Goal: Information Seeking & Learning: Compare options

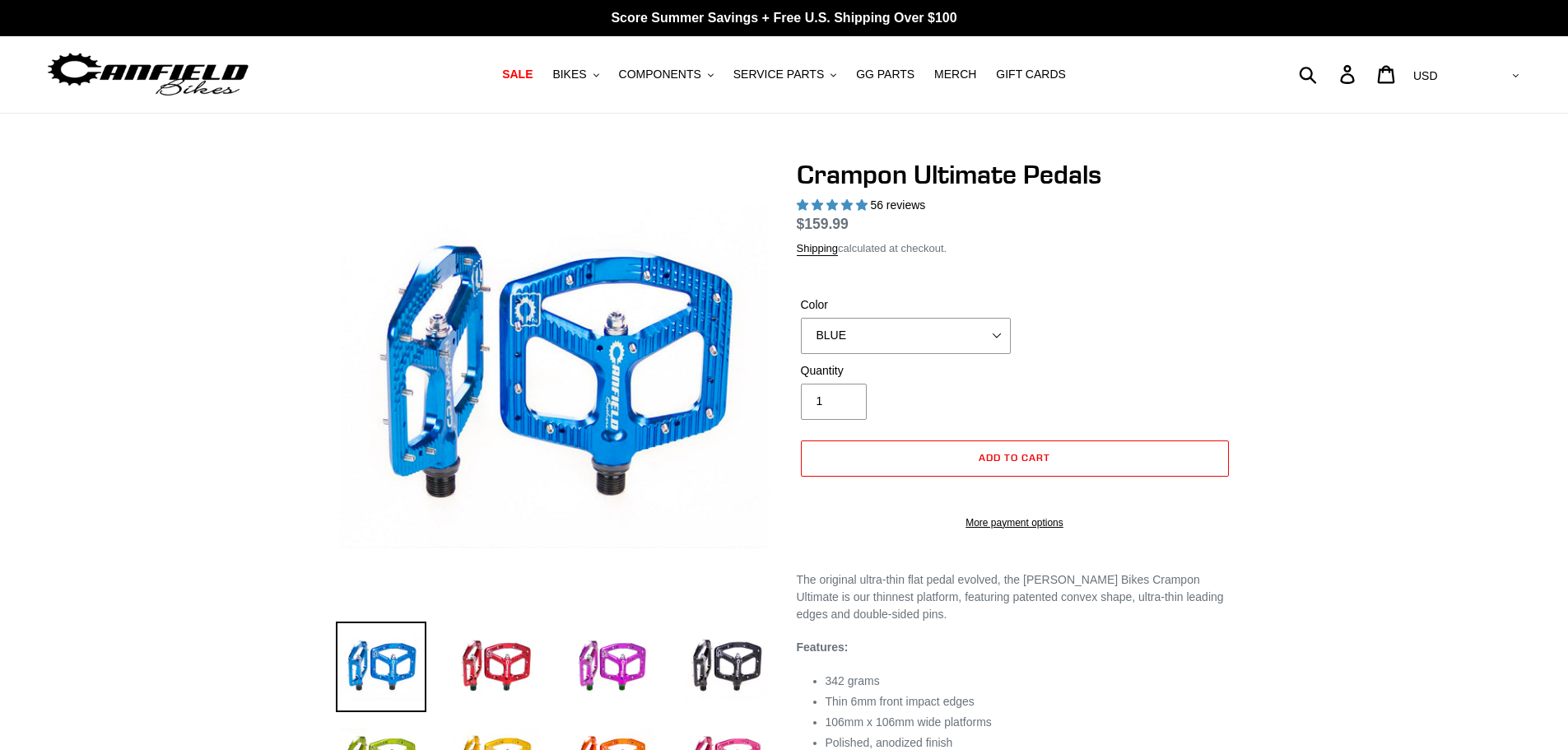
select select "highest-rating"
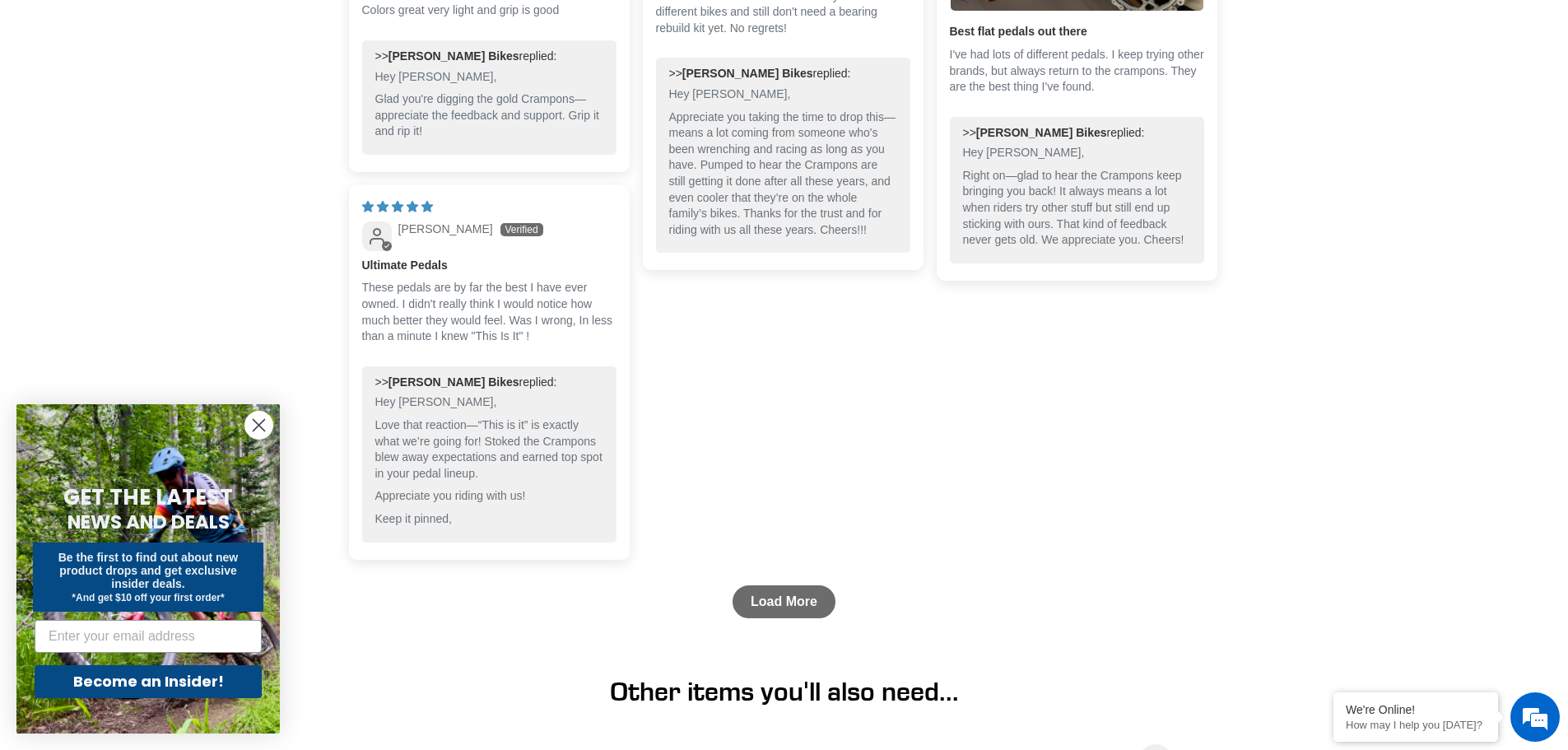
scroll to position [2058, 0]
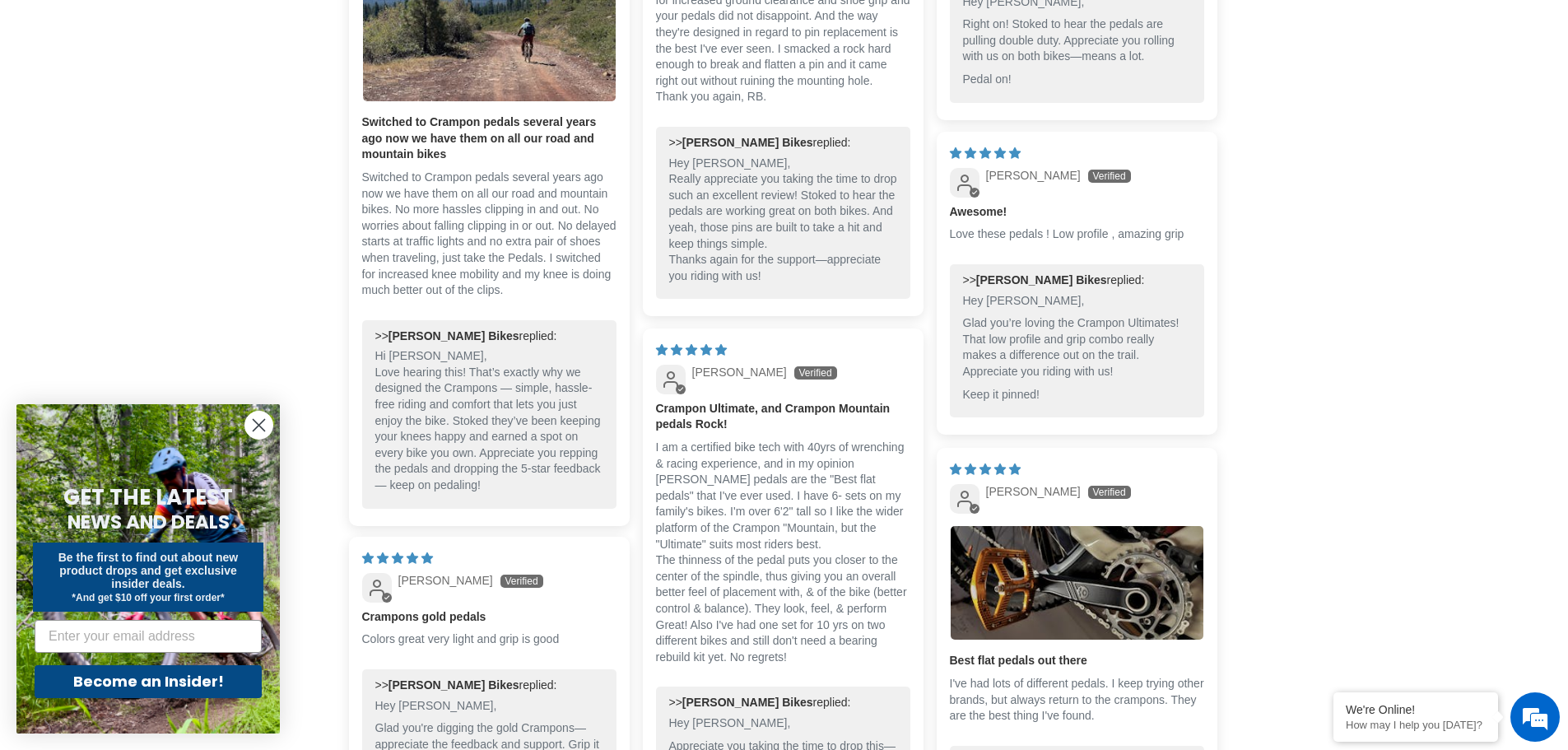
drag, startPoint x: 330, startPoint y: 349, endPoint x: 330, endPoint y: 214, distance: 135.0
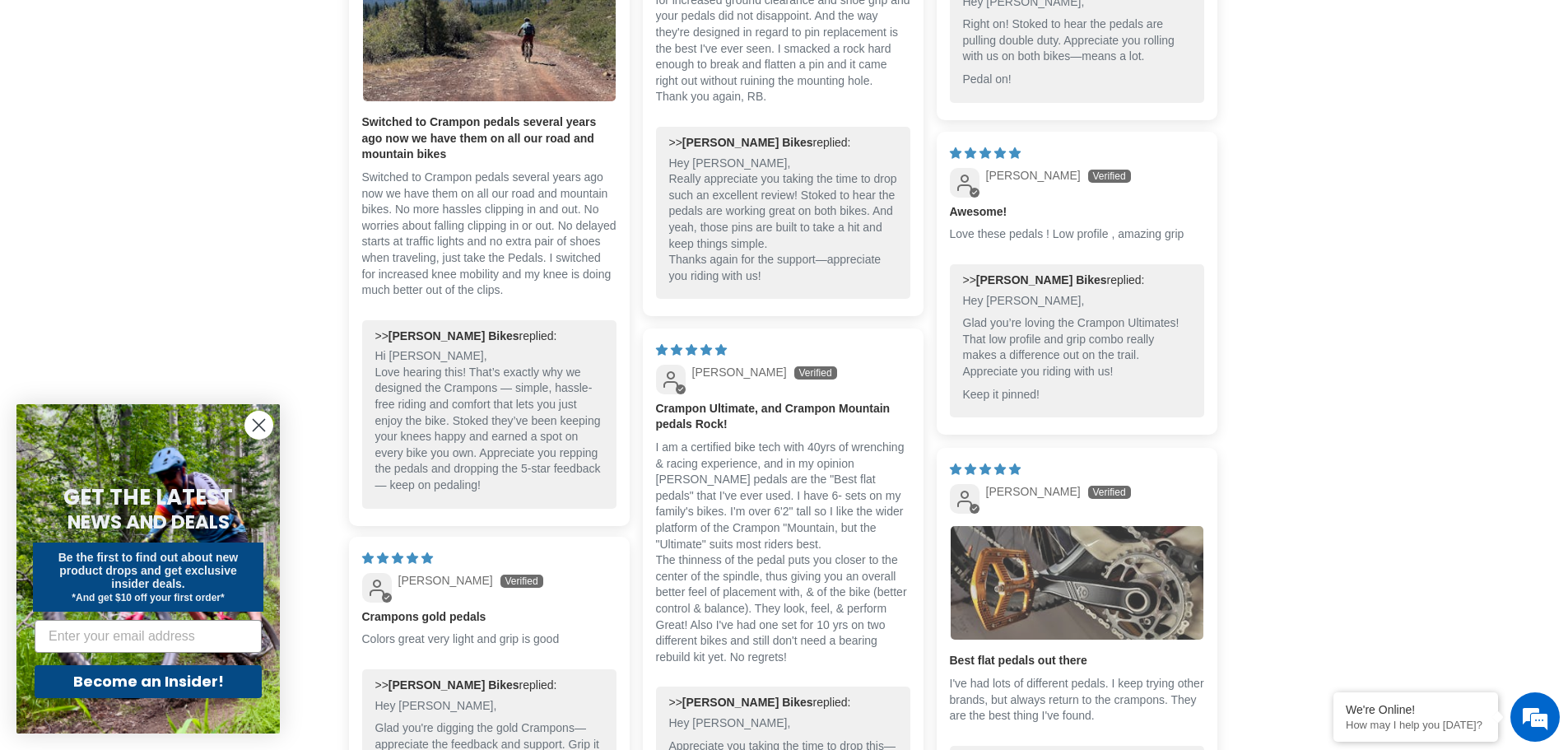
scroll to position [1677, 0]
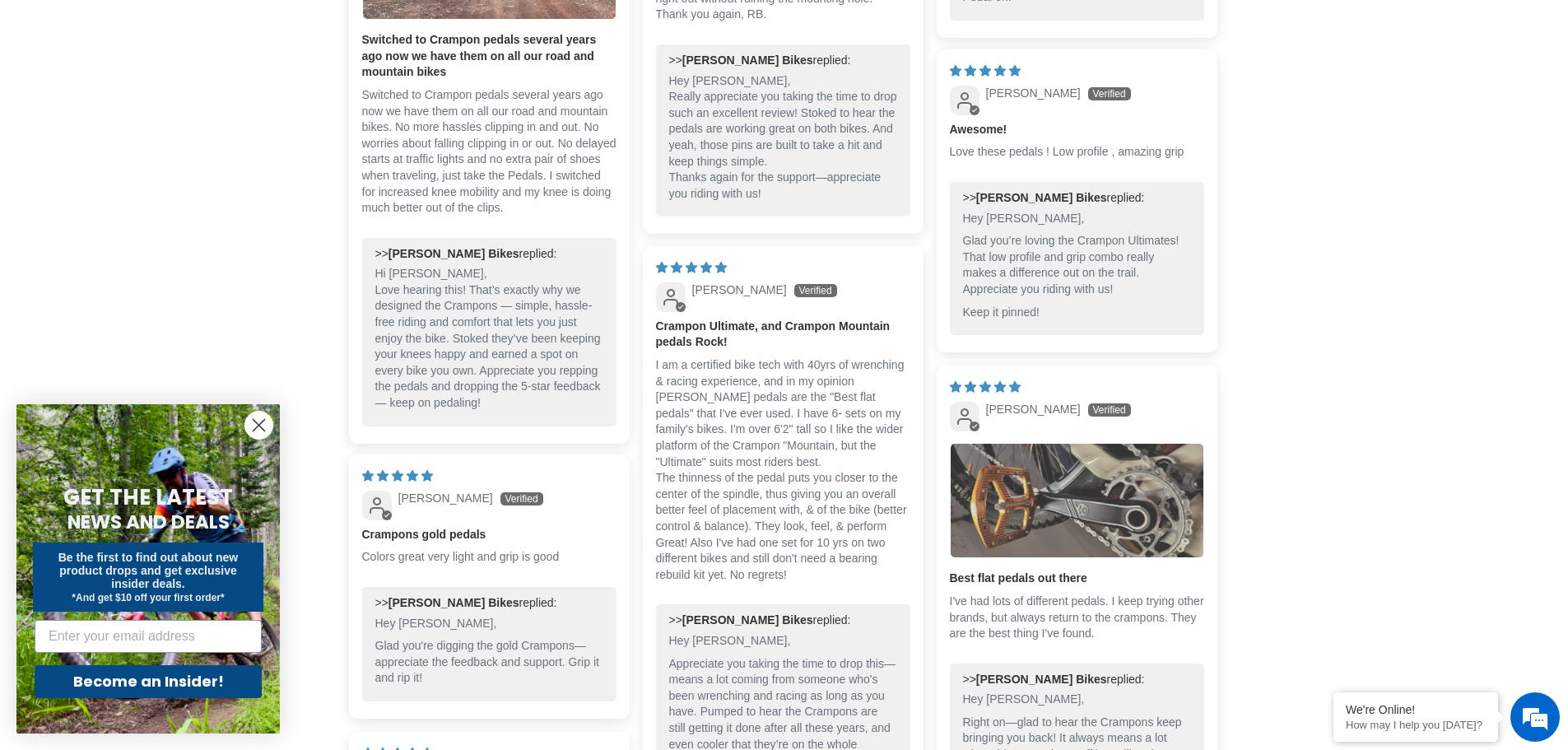
click at [999, 505] on img "Link to user picture 1" at bounding box center [1076, 500] width 253 height 113
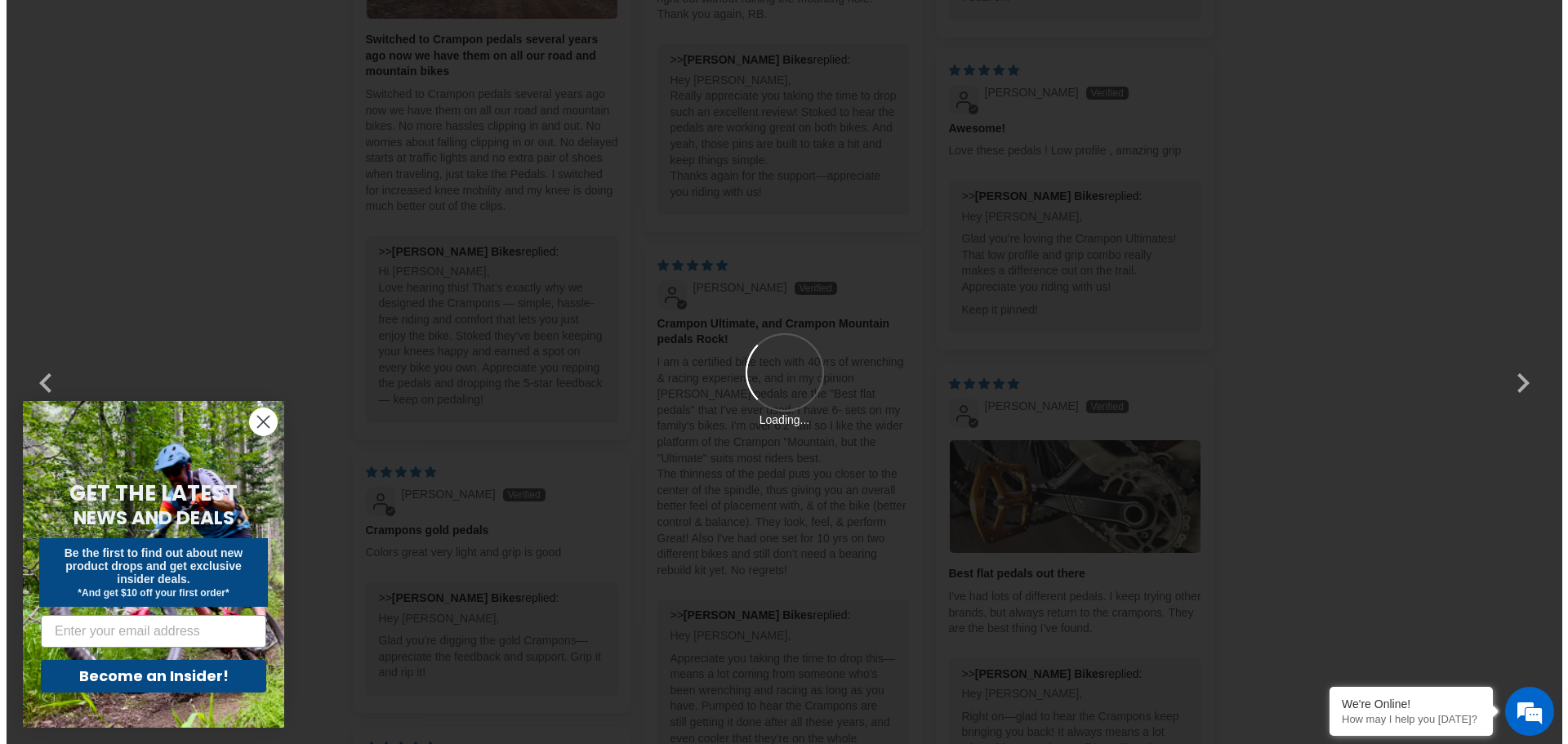
scroll to position [0, 0]
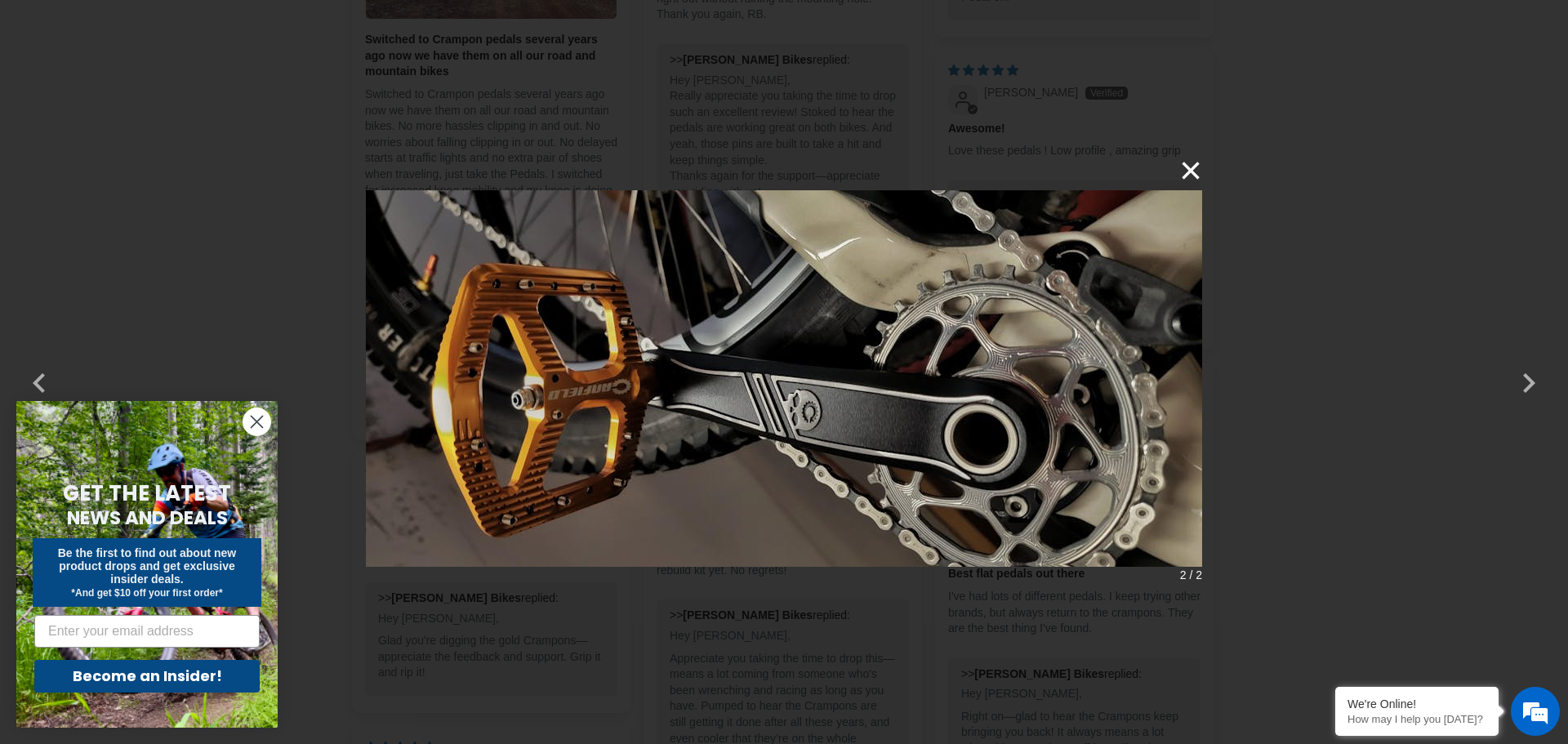
click at [1180, 163] on button "×" at bounding box center [1183, 171] width 40 height 40
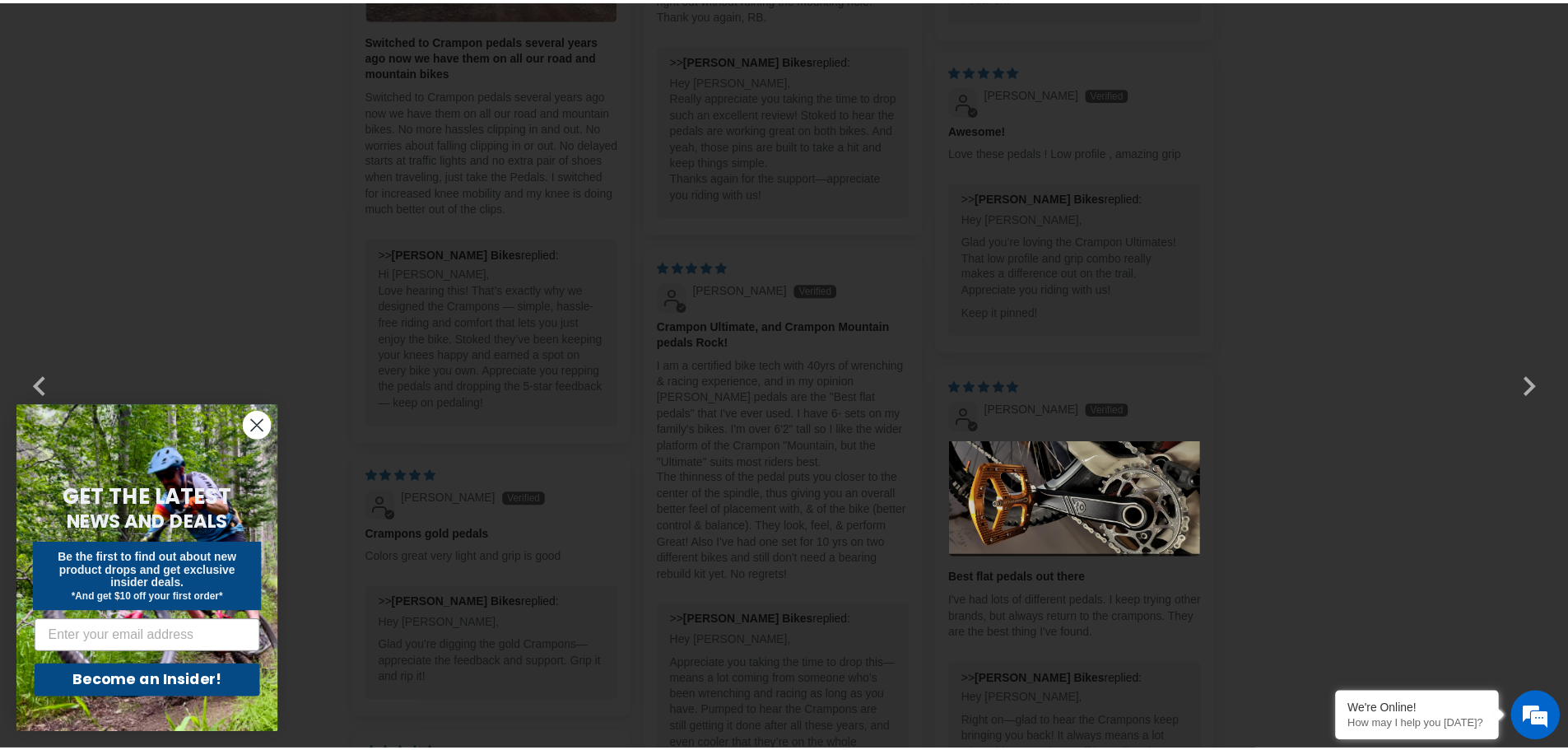
scroll to position [1677, 0]
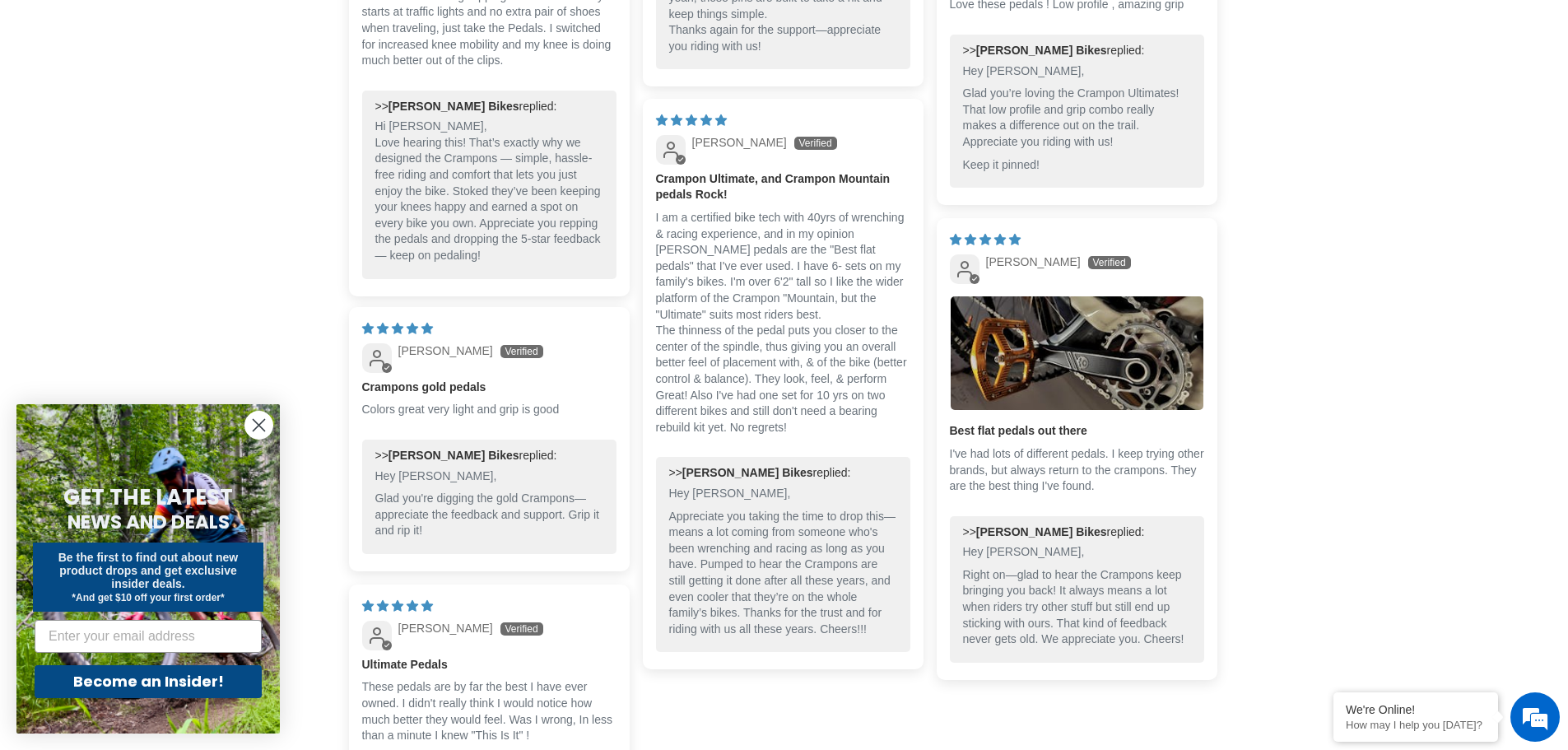
drag, startPoint x: 733, startPoint y: 547, endPoint x: 731, endPoint y: 611, distance: 64.0
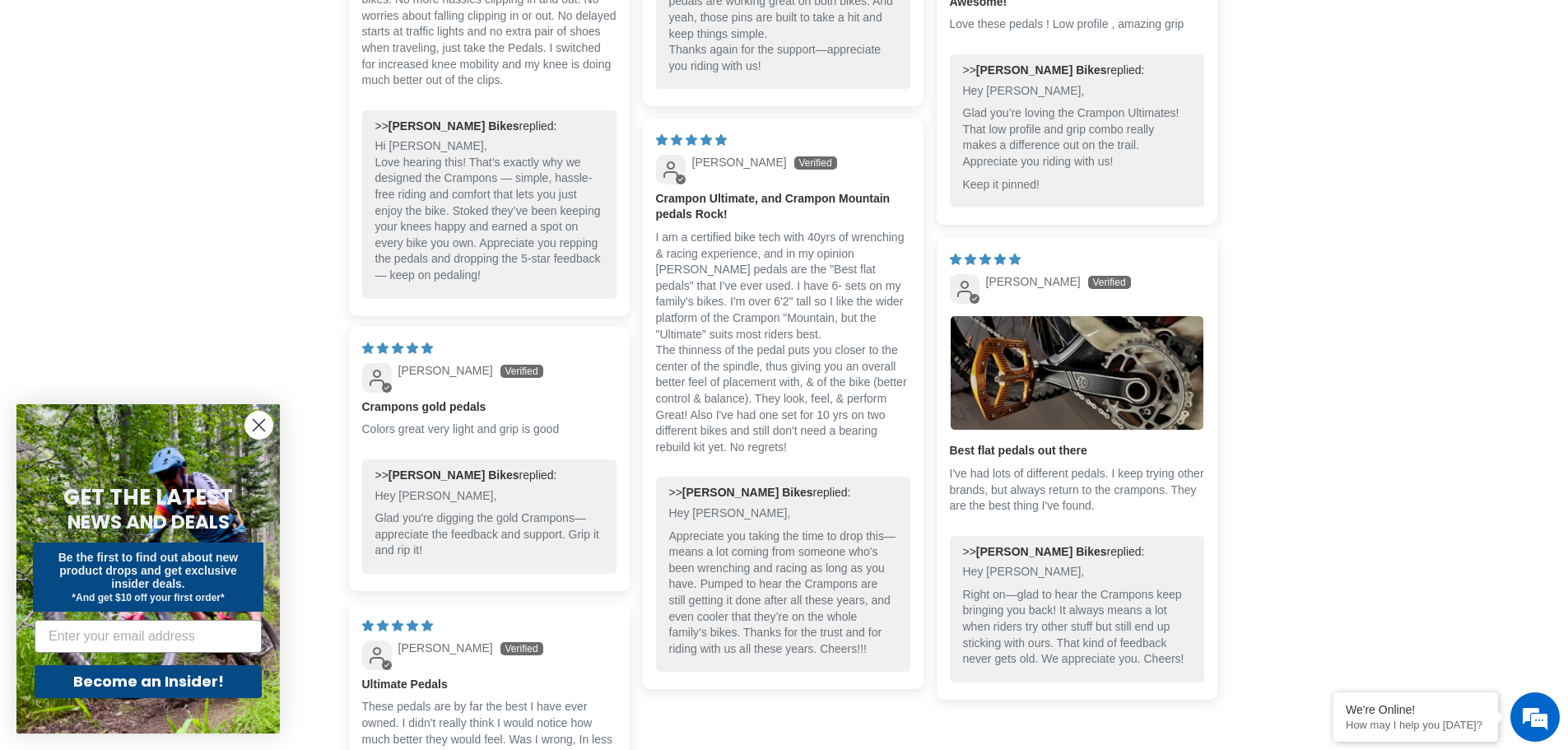
drag, startPoint x: 736, startPoint y: 600, endPoint x: 720, endPoint y: 555, distance: 47.8
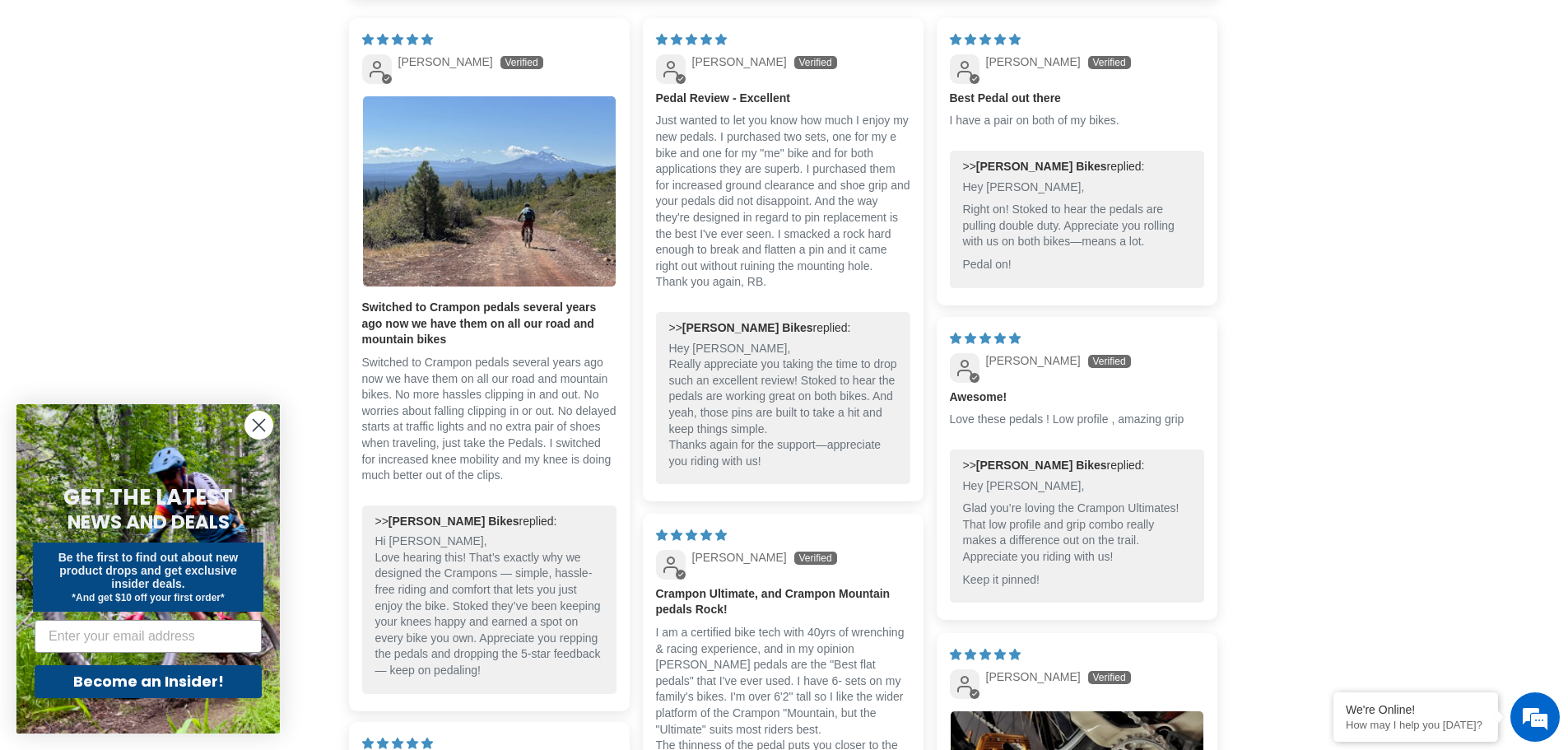
scroll to position [0, 0]
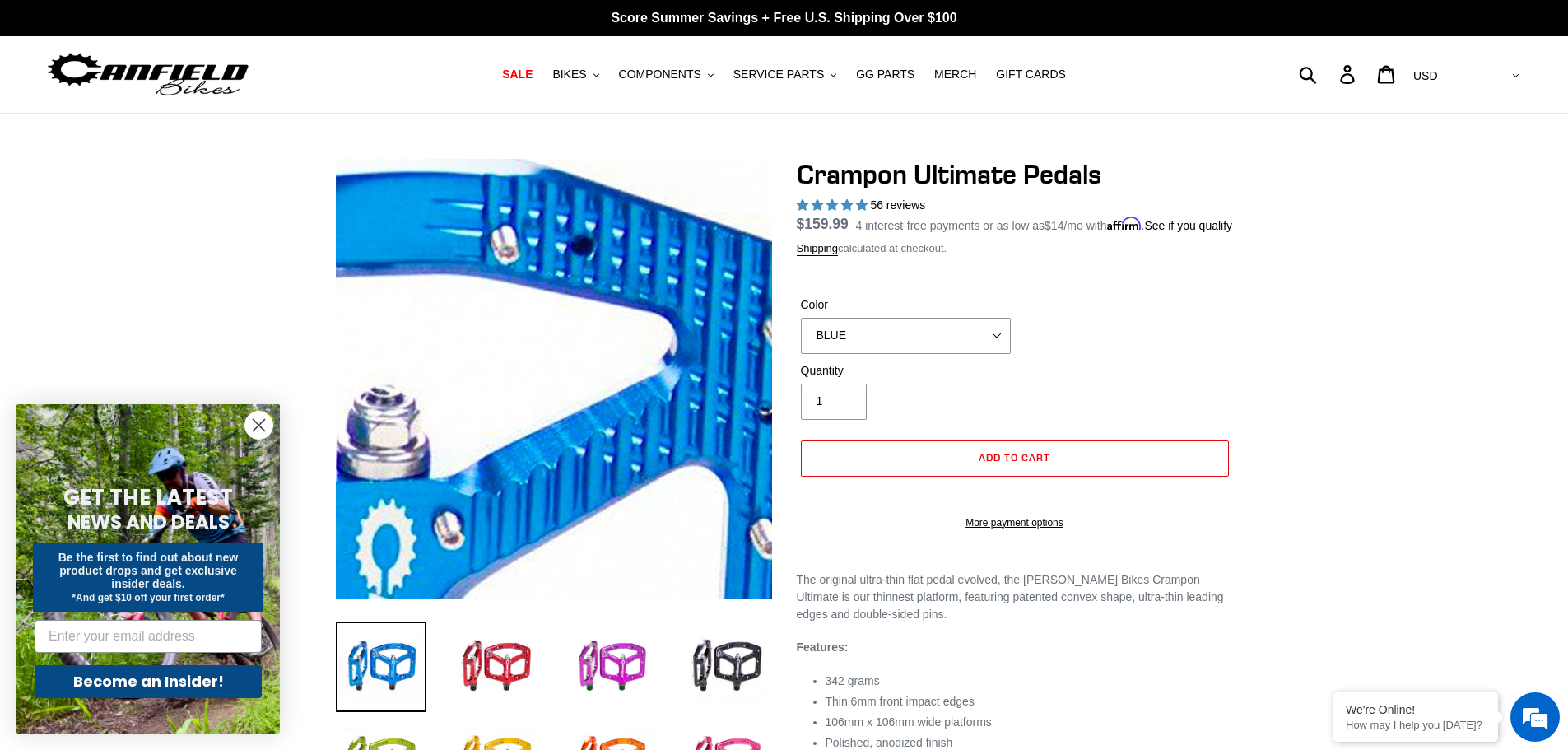
drag, startPoint x: 730, startPoint y: 645, endPoint x: 698, endPoint y: 285, distance: 361.4
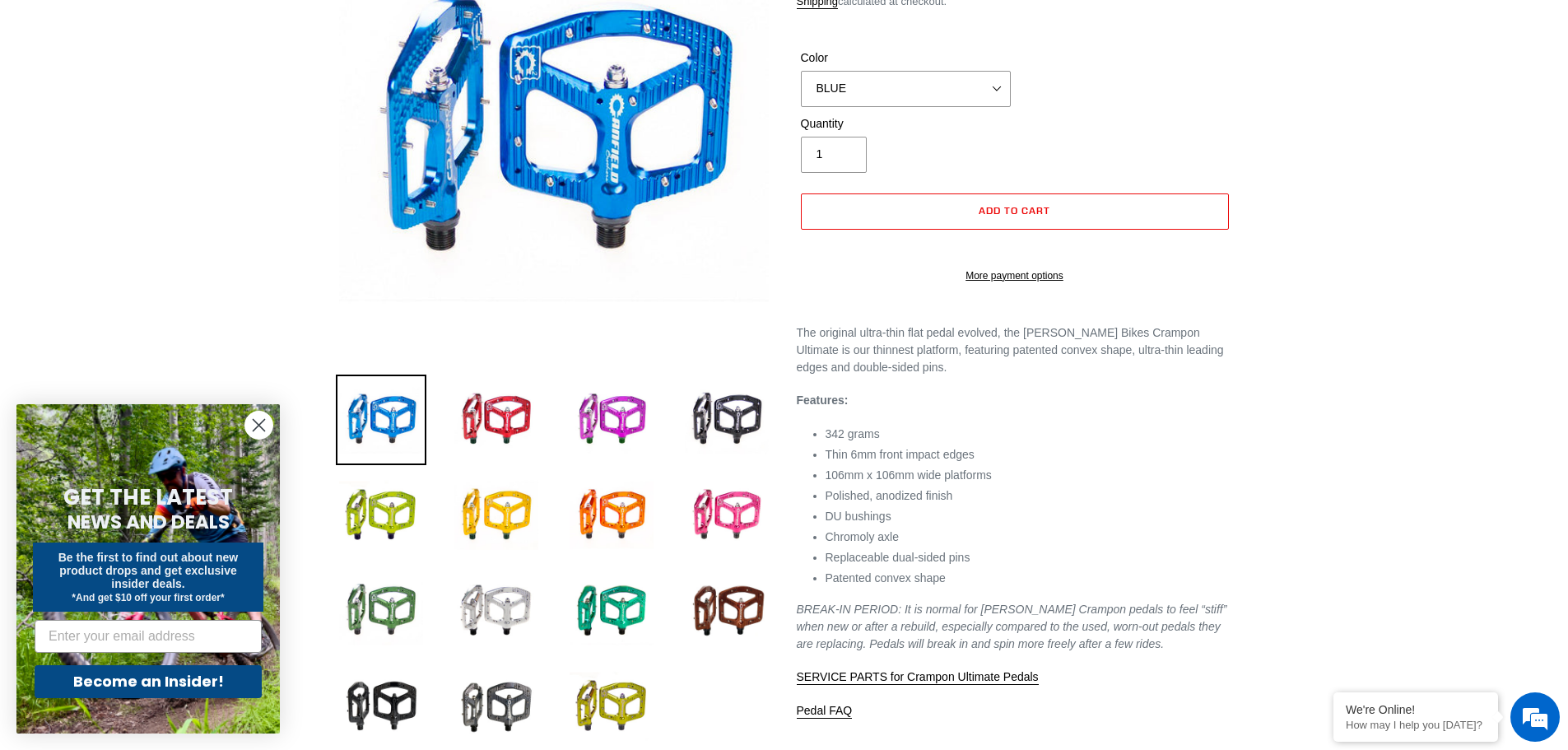
scroll to position [411, 0]
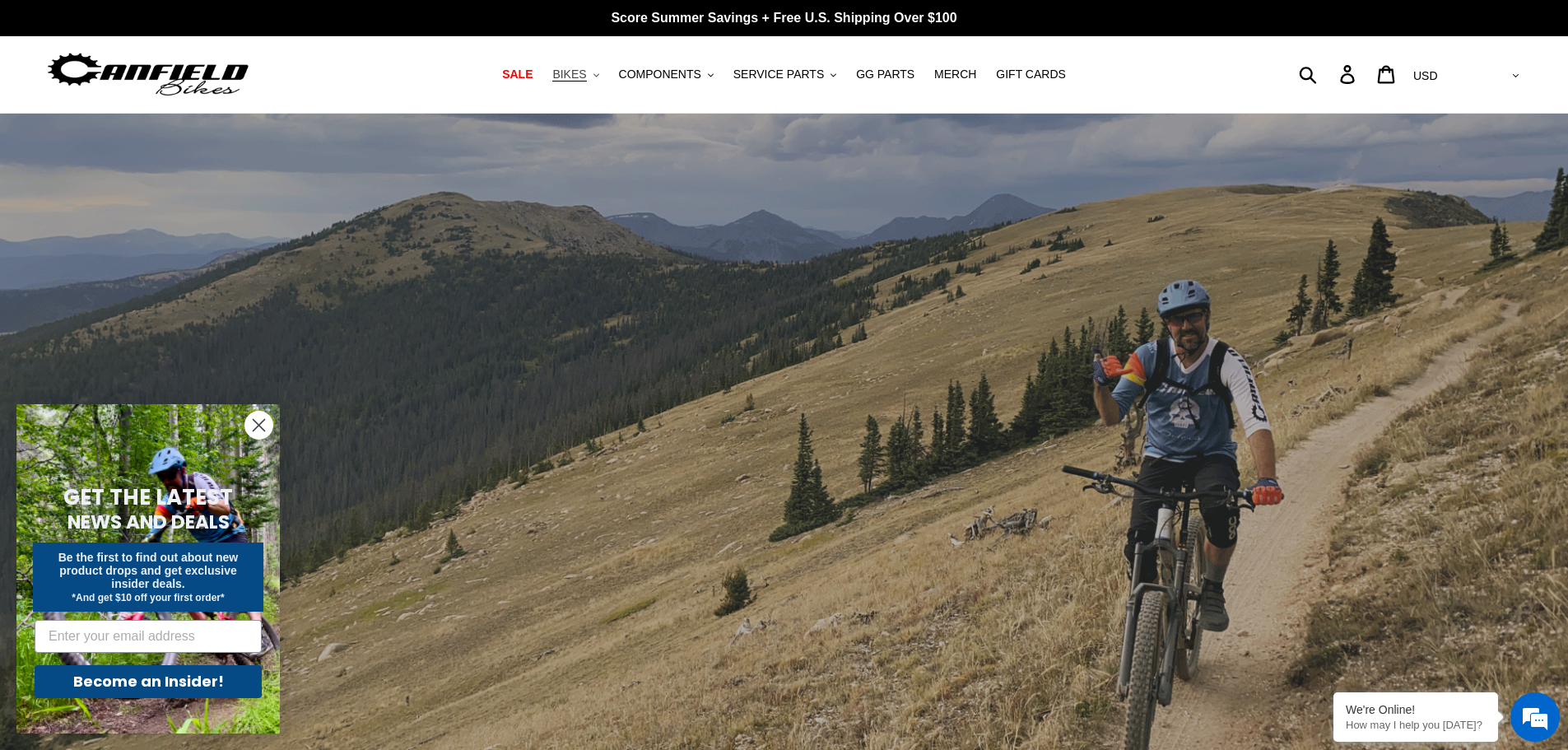
click at [602, 72] on button "BIKES .cls-1{fill:#231f20}" at bounding box center [575, 74] width 62 height 23
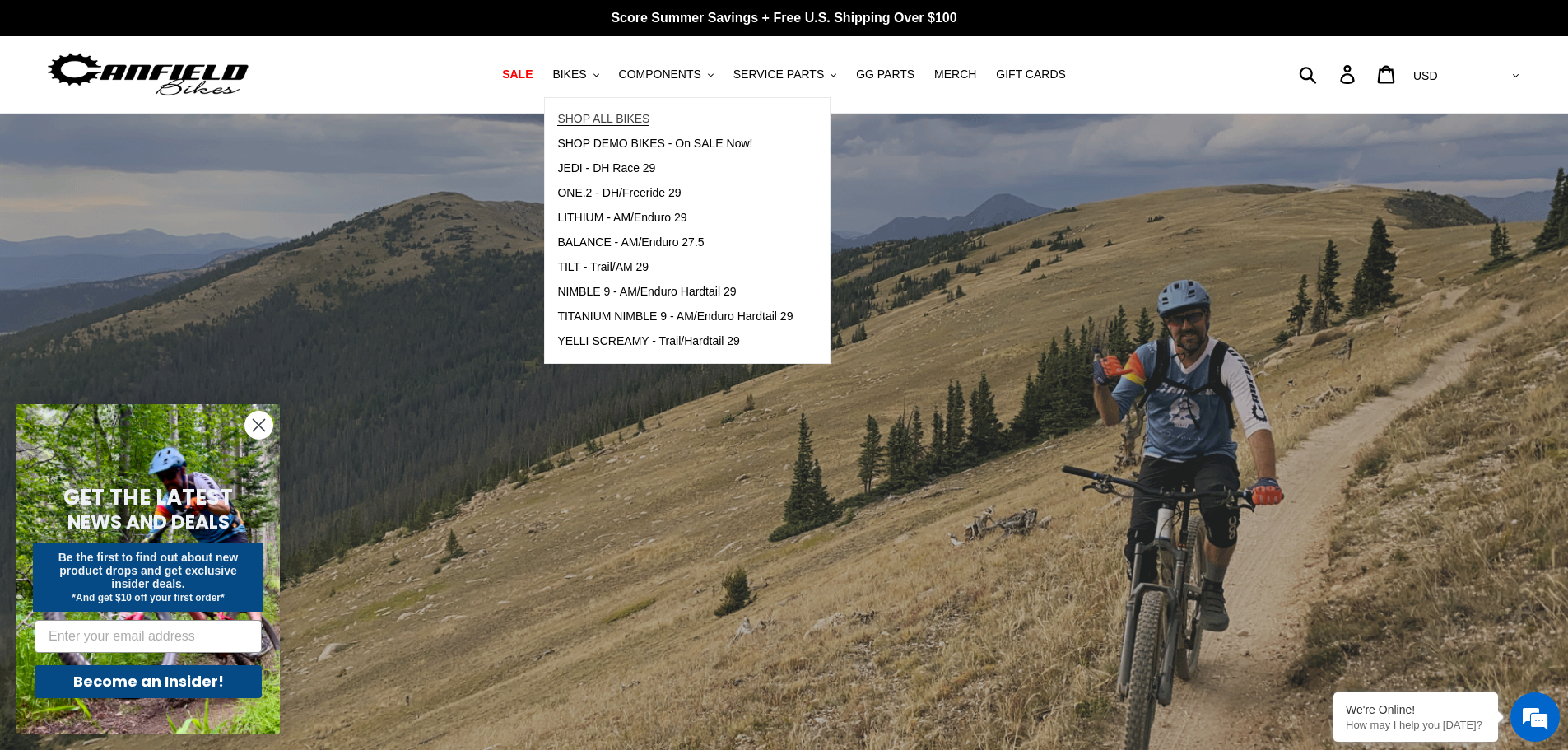
click at [646, 122] on span "SHOP ALL BIKES" at bounding box center [603, 119] width 92 height 14
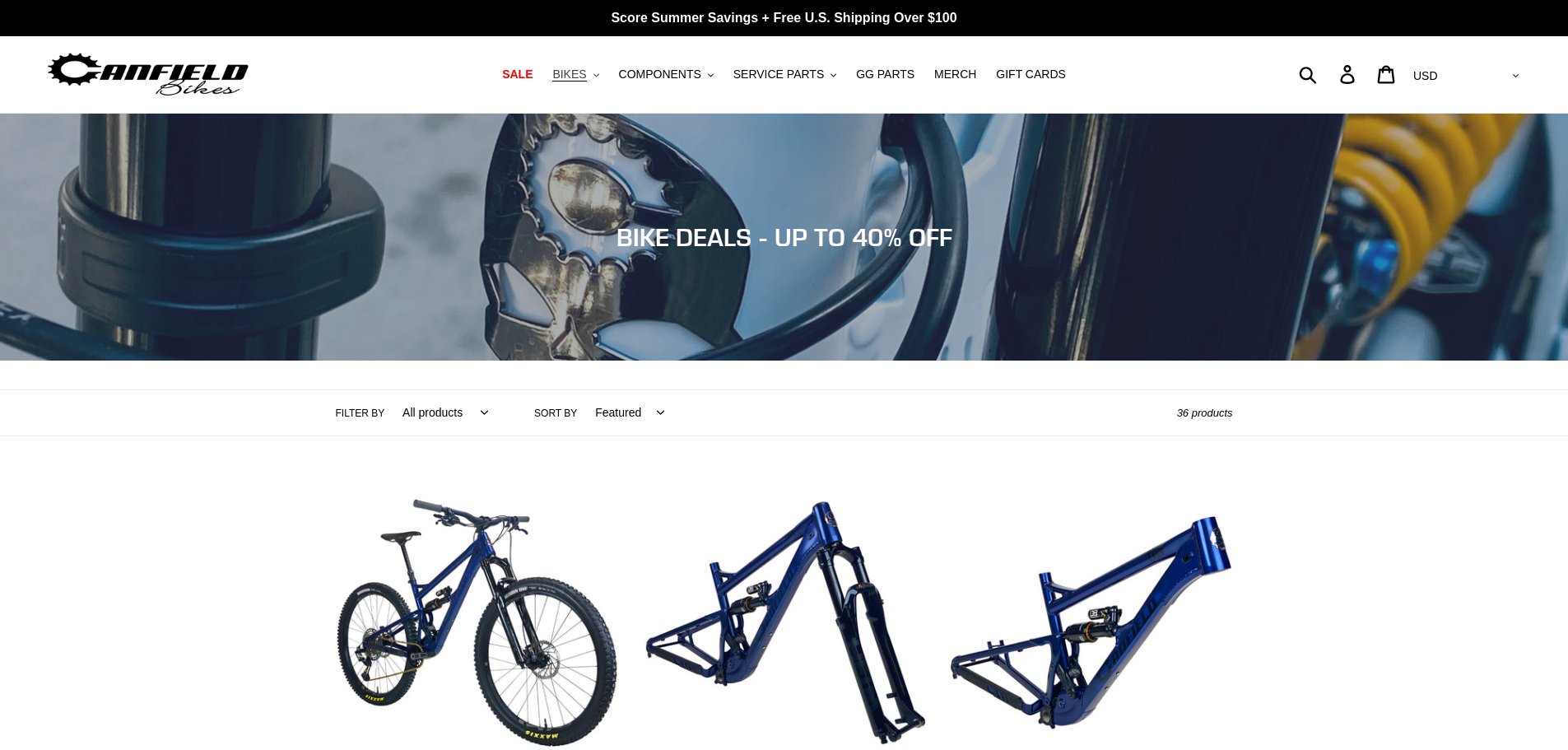
click at [586, 76] on span "BIKES" at bounding box center [569, 74] width 33 height 14
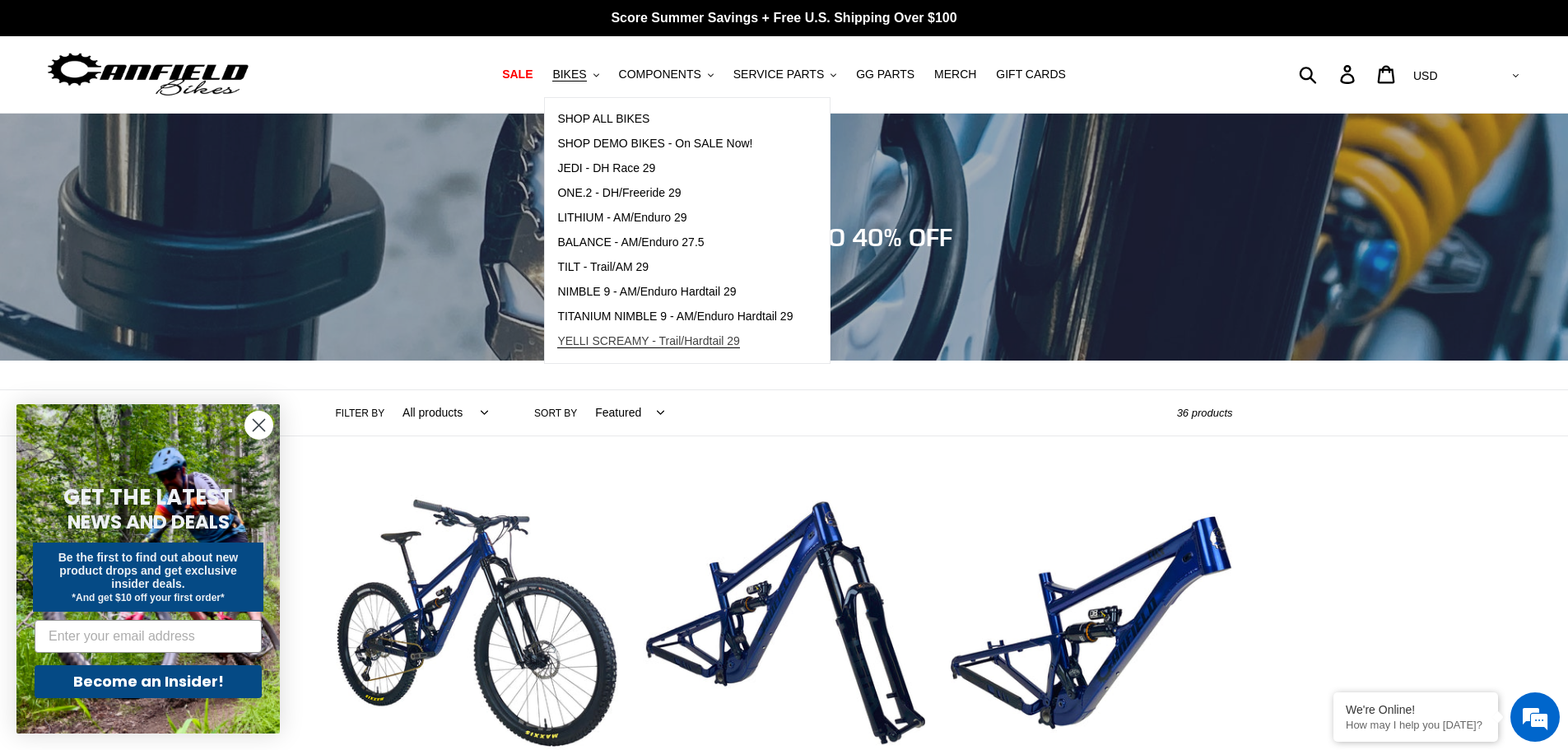
click at [702, 346] on span "YELLI SCREAMY - Trail/Hardtail 29" at bounding box center [648, 341] width 183 height 14
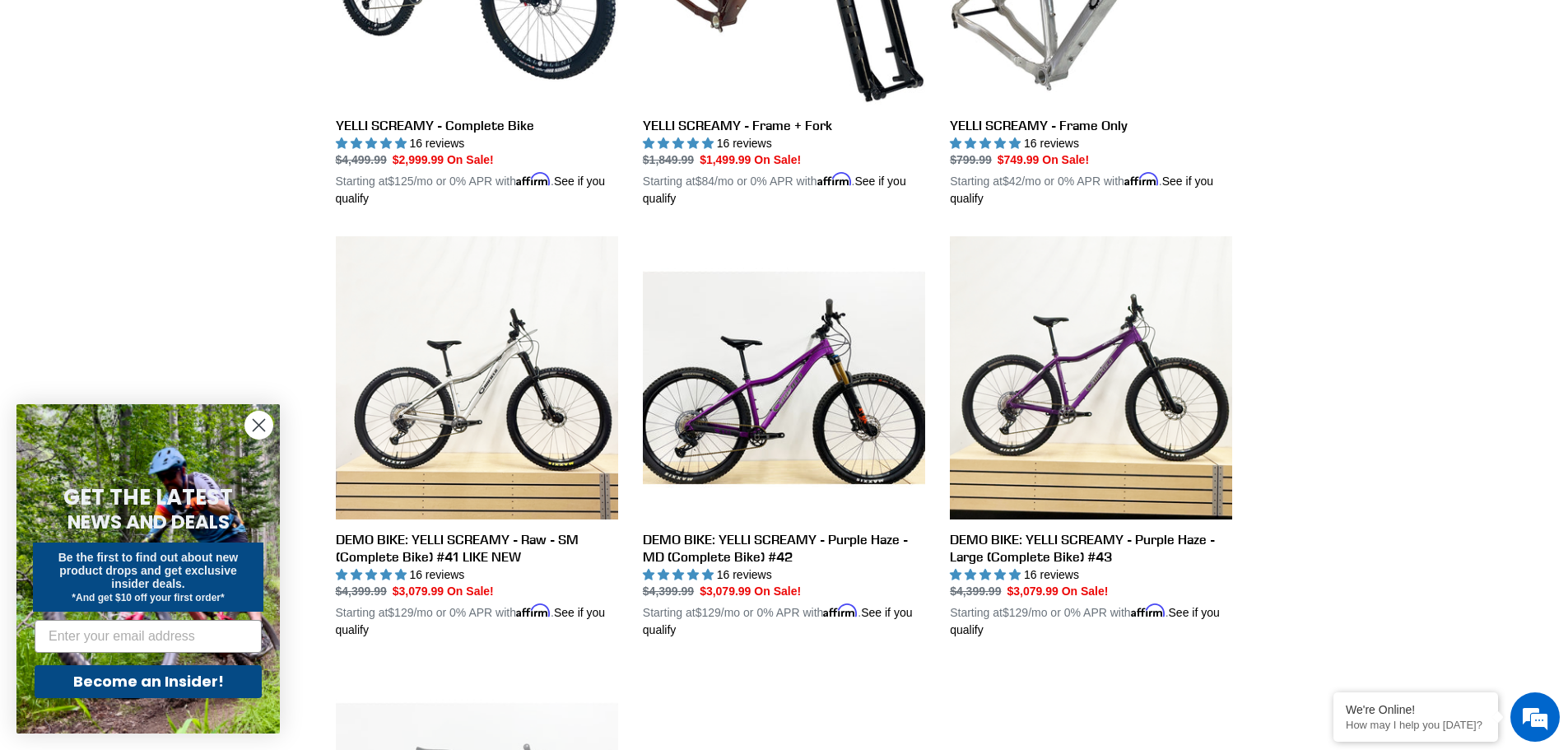
scroll to position [823, 0]
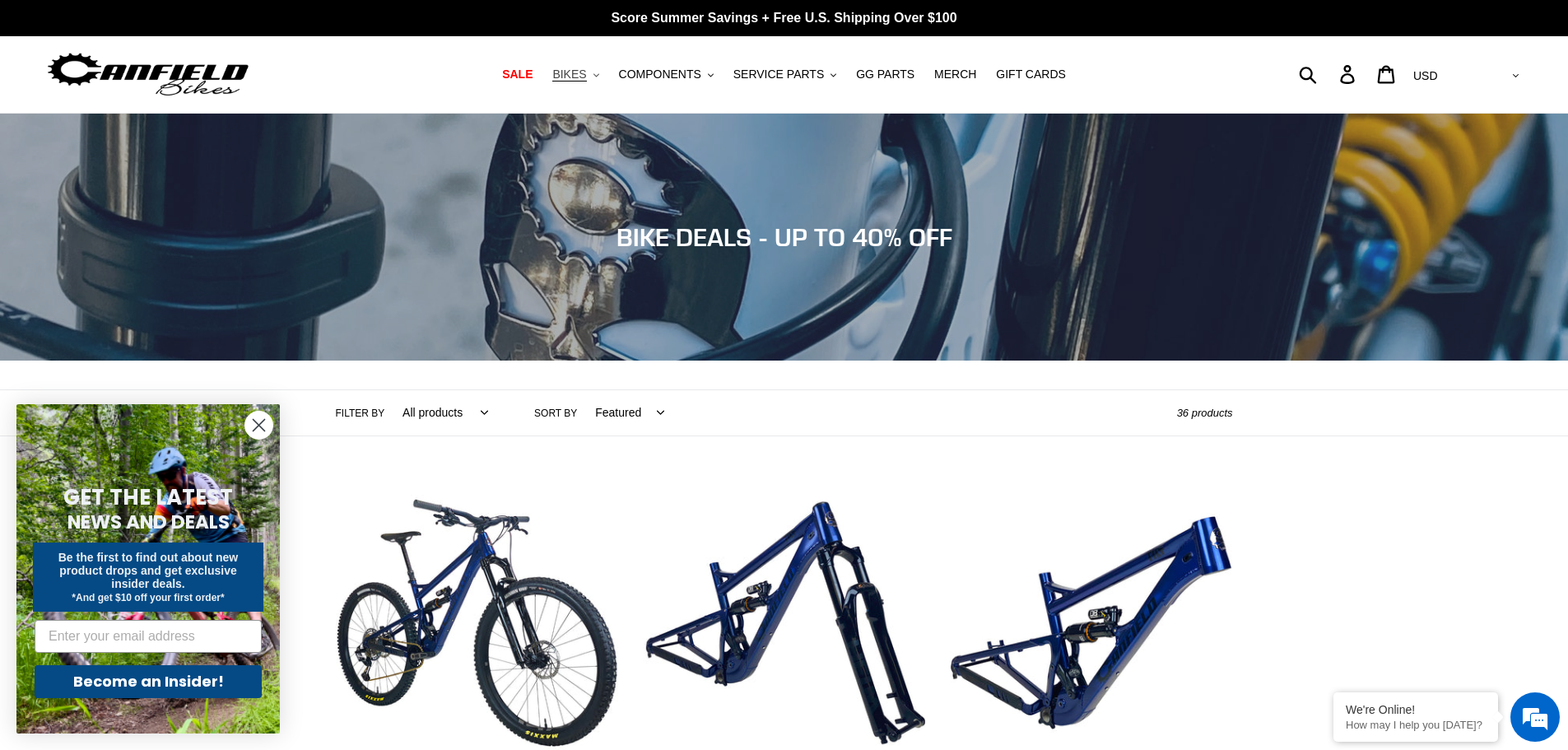
click at [586, 72] on span "BIKES" at bounding box center [569, 74] width 33 height 14
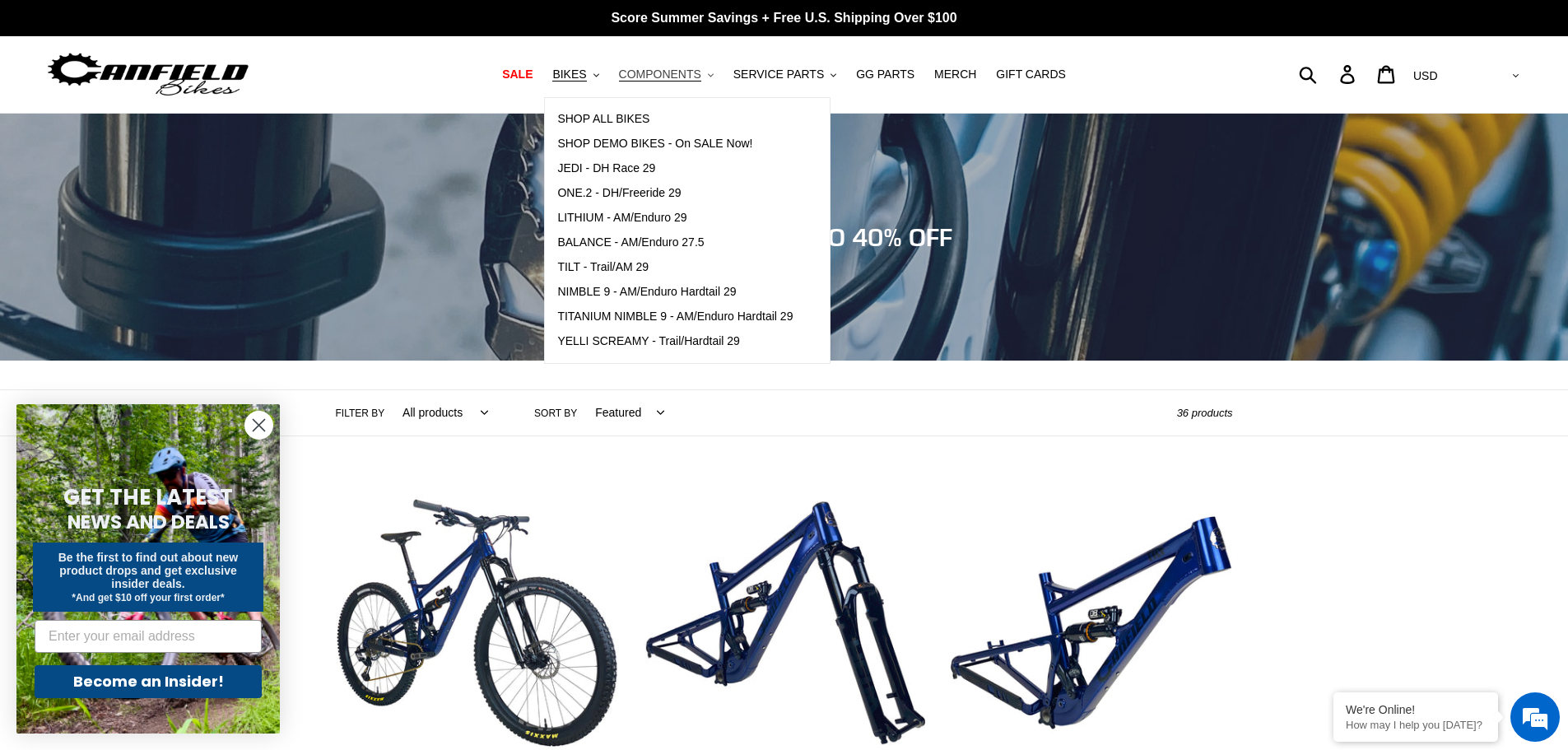
click at [674, 75] on span "COMPONENTS" at bounding box center [660, 74] width 82 height 14
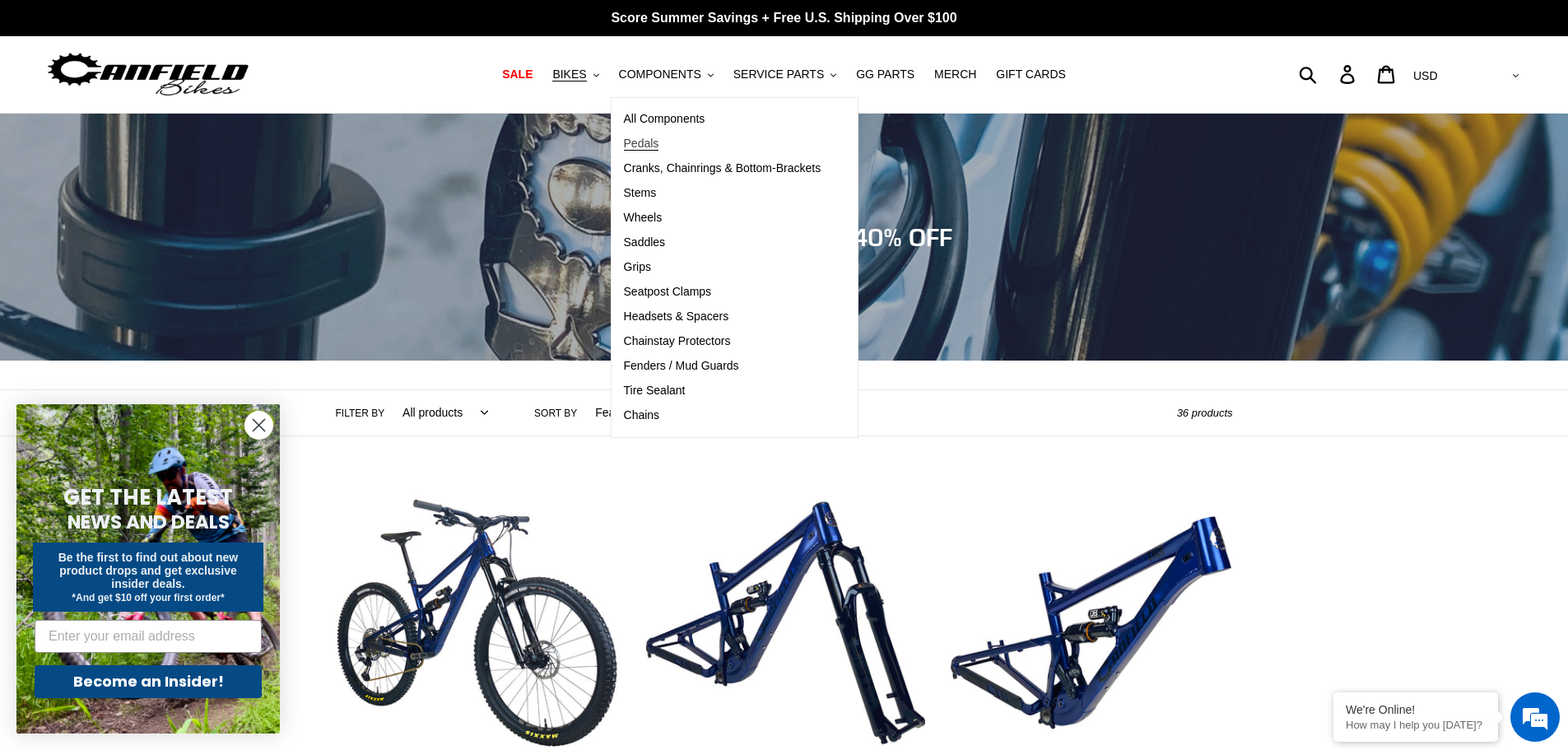
click at [659, 139] on span "Pedals" at bounding box center [641, 143] width 35 height 14
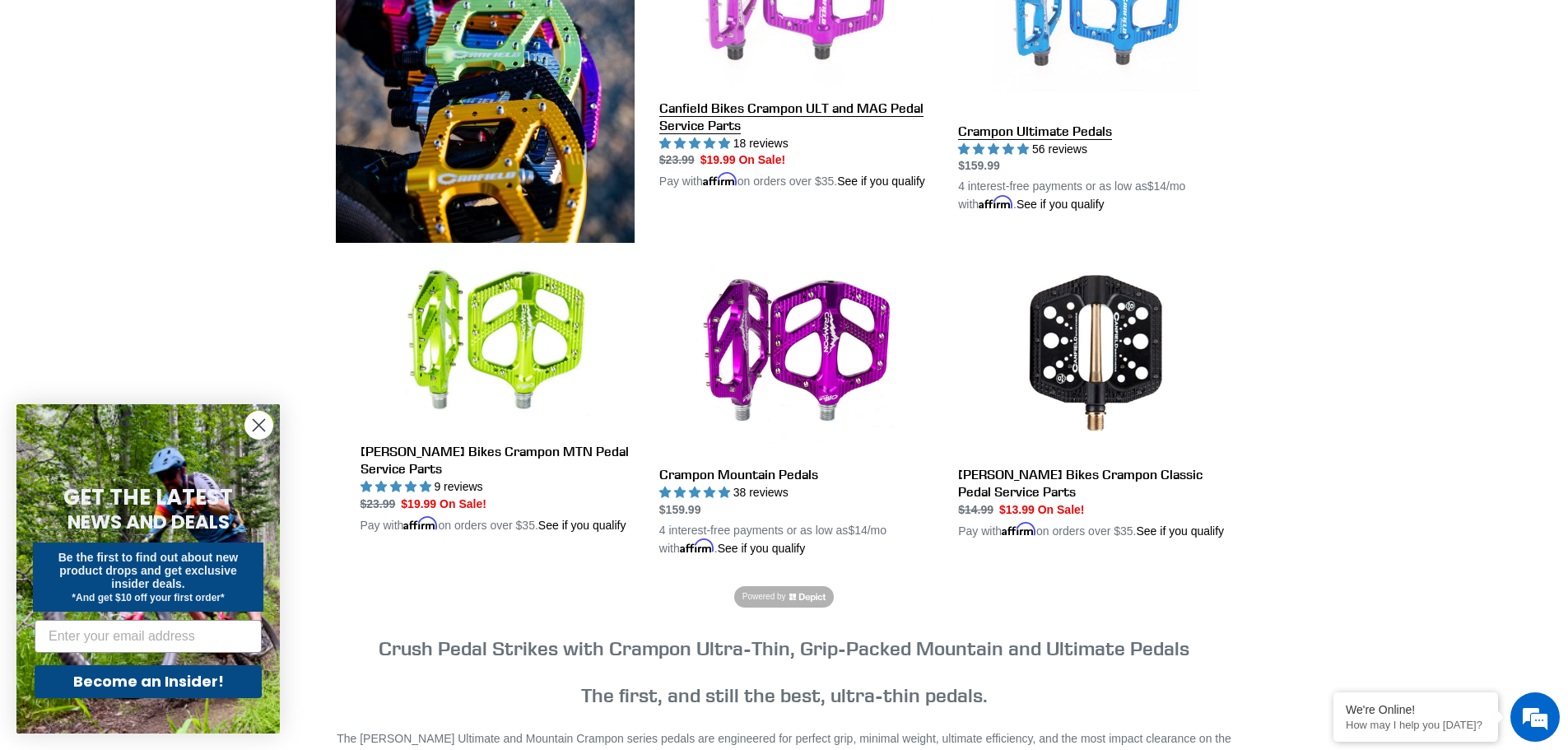
scroll to position [494, 0]
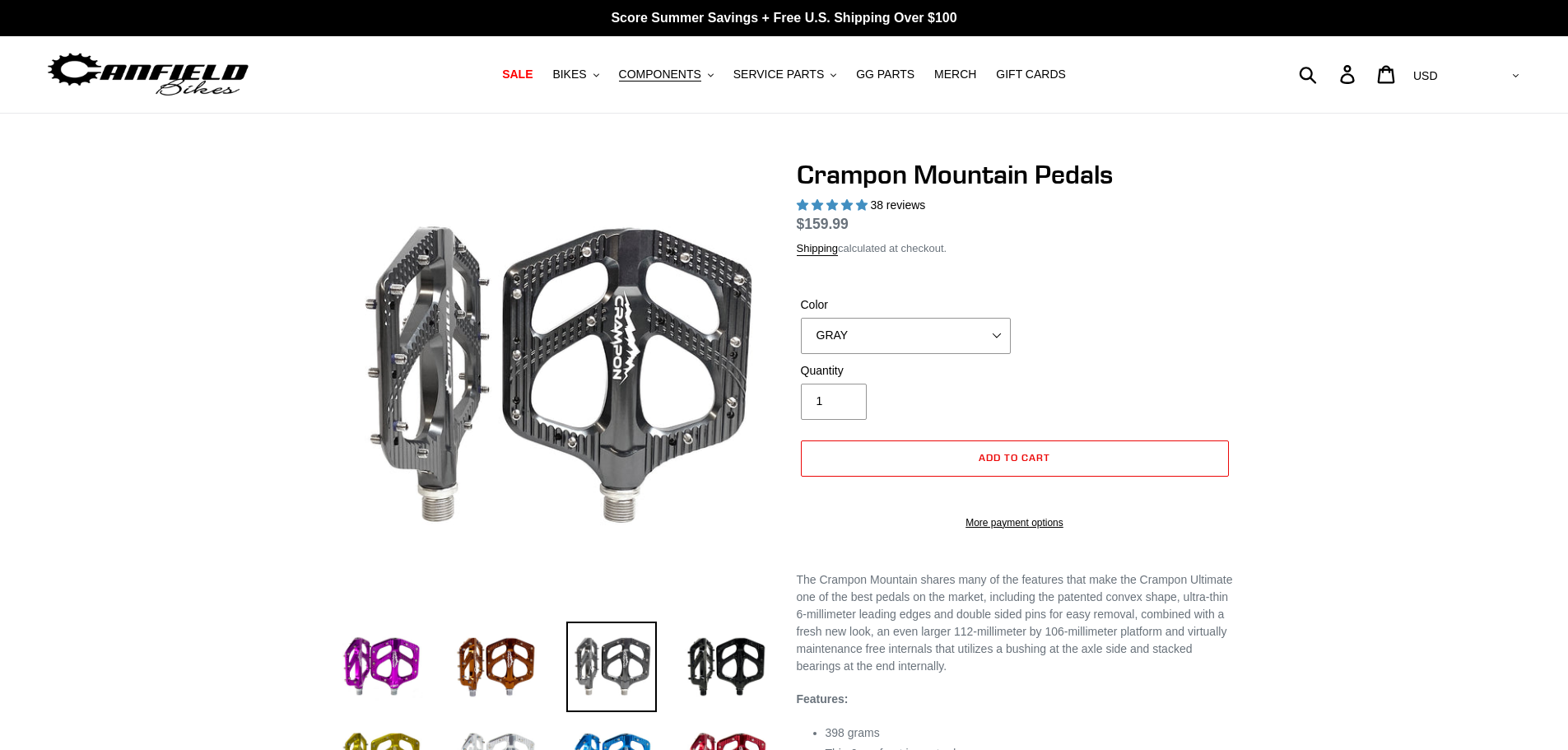
select select "highest-rating"
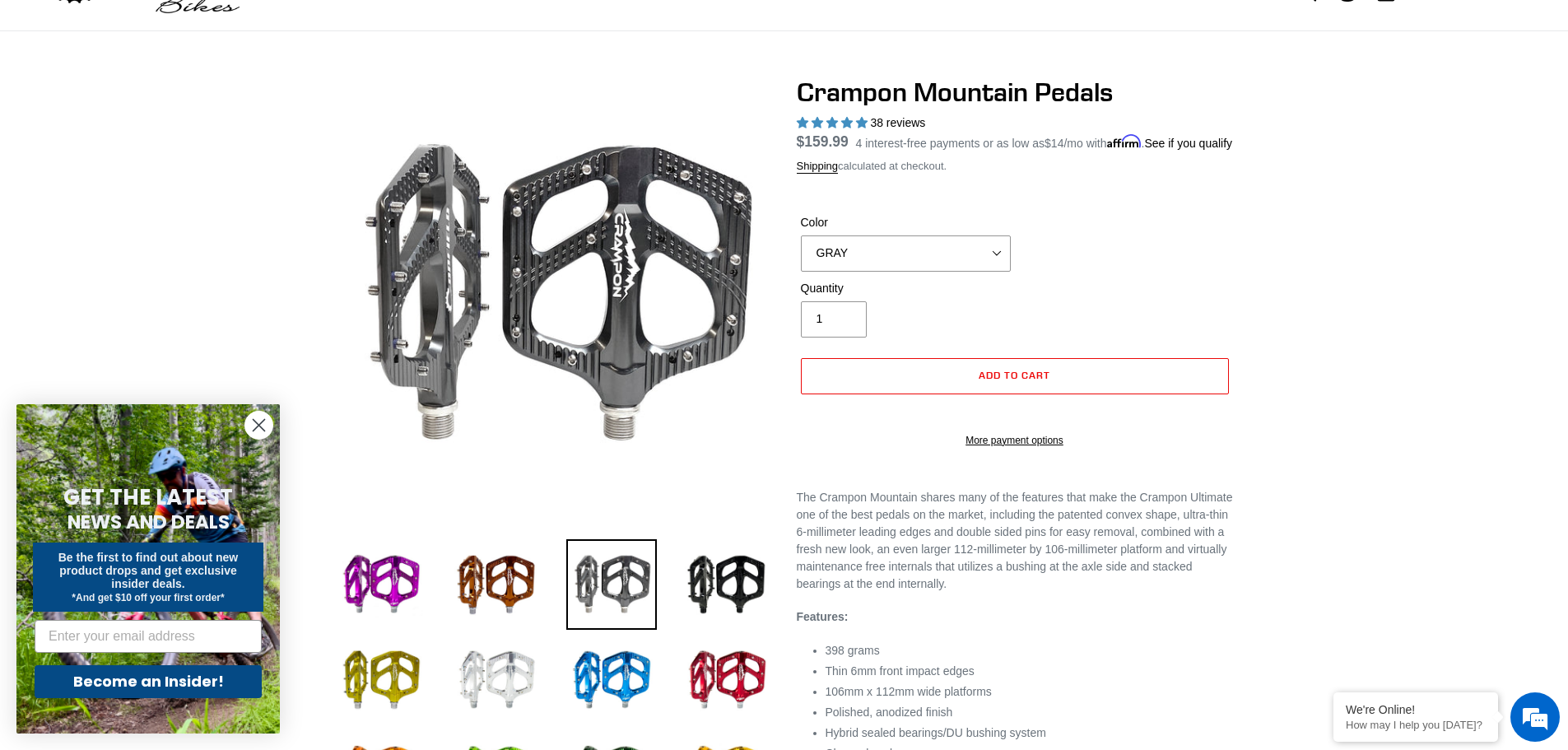
scroll to position [494, 0]
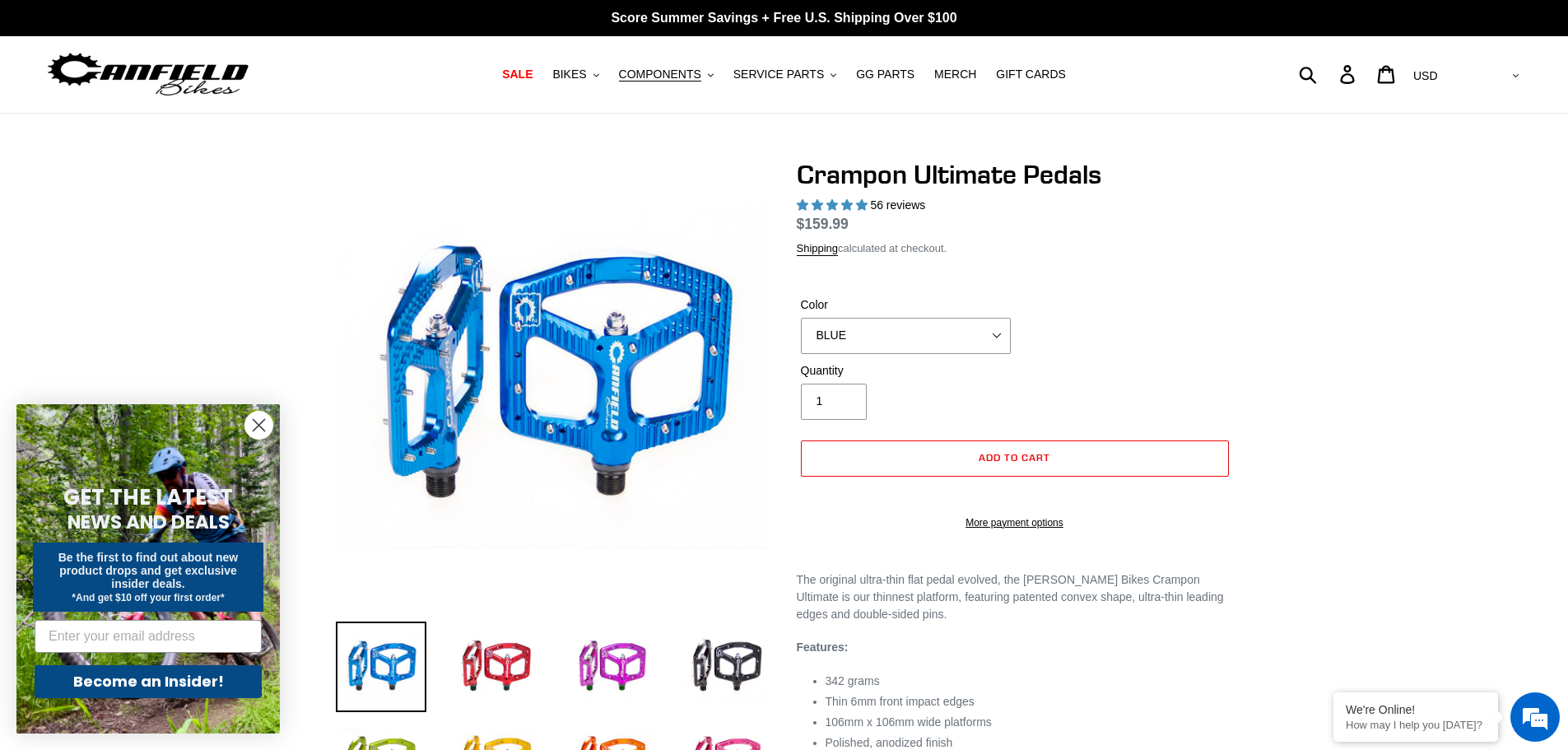
select select "highest-rating"
